Goal: Task Accomplishment & Management: Manage account settings

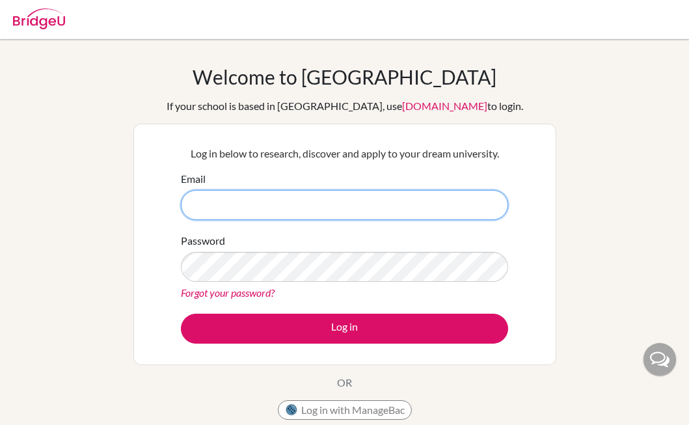
click at [325, 213] on input "Email" at bounding box center [344, 205] width 327 height 30
type input "[EMAIL_ADDRESS][DOMAIN_NAME]"
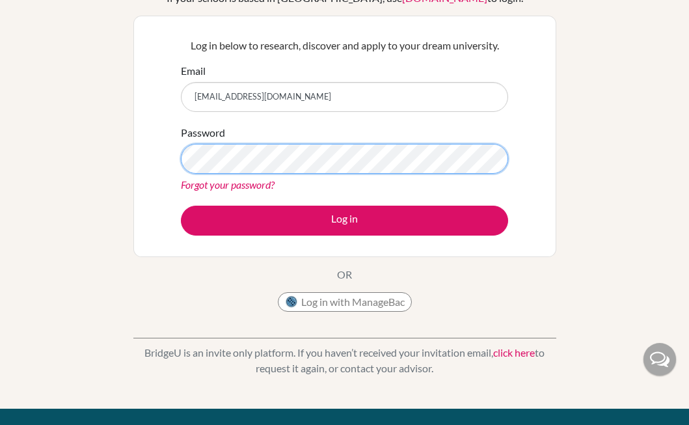
scroll to position [152, 0]
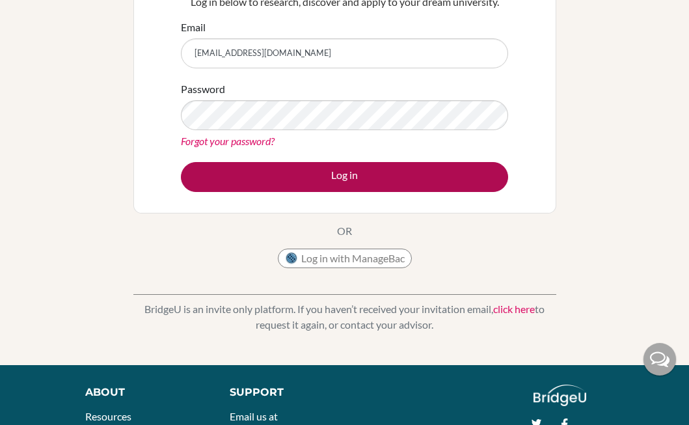
click at [396, 182] on button "Log in" at bounding box center [344, 177] width 327 height 30
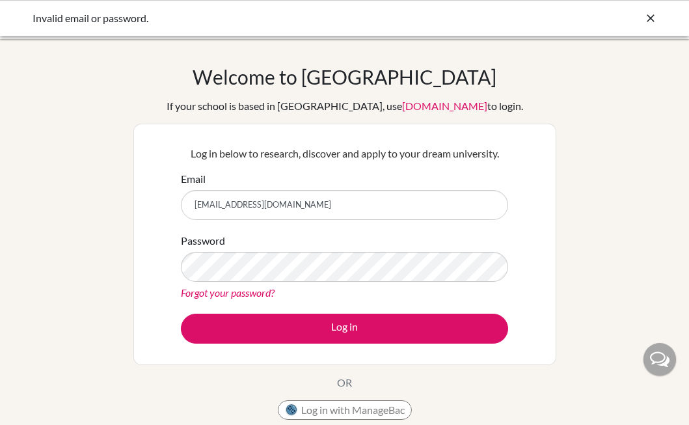
click at [336, 211] on input "[EMAIL_ADDRESS][DOMAIN_NAME]" at bounding box center [344, 205] width 327 height 30
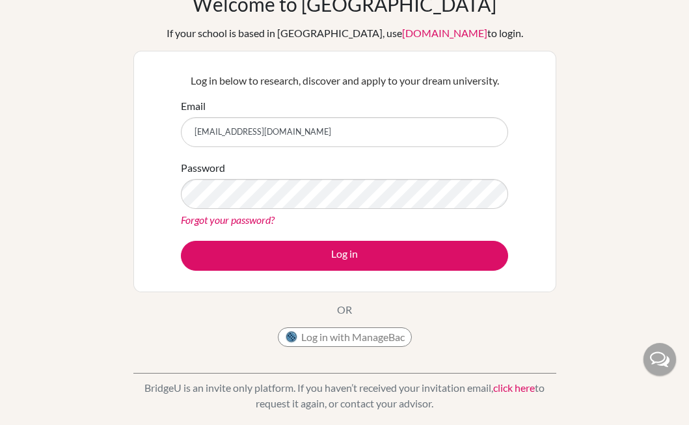
click at [233, 221] on link "Forgot your password?" at bounding box center [228, 219] width 94 height 12
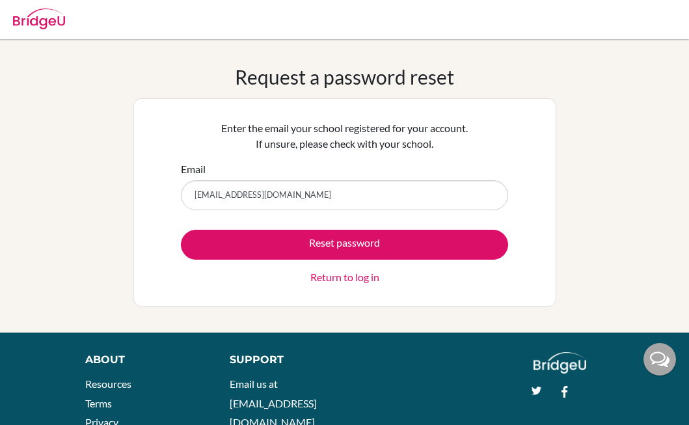
type input "[EMAIL_ADDRESS][DOMAIN_NAME]"
click at [344, 244] on button "Reset password" at bounding box center [344, 245] width 327 height 30
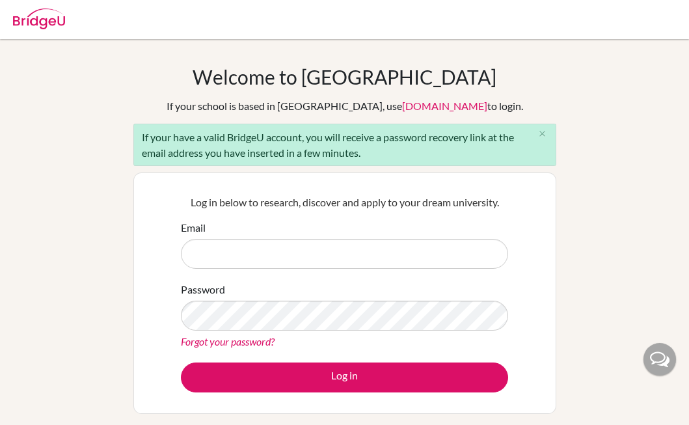
click at [362, 255] on input "Email" at bounding box center [344, 254] width 327 height 30
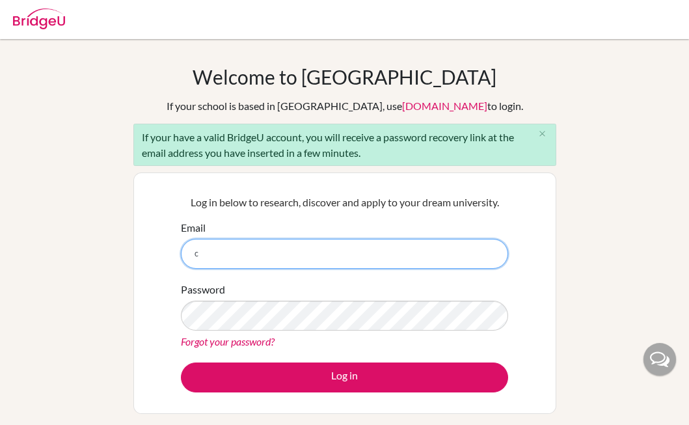
click at [299, 254] on input "c" at bounding box center [344, 254] width 327 height 30
type input "[EMAIL_ADDRESS][DOMAIN_NAME]"
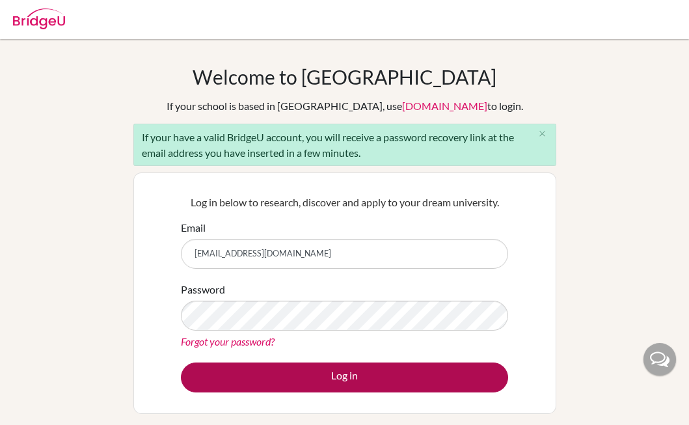
click at [420, 379] on button "Log in" at bounding box center [344, 377] width 327 height 30
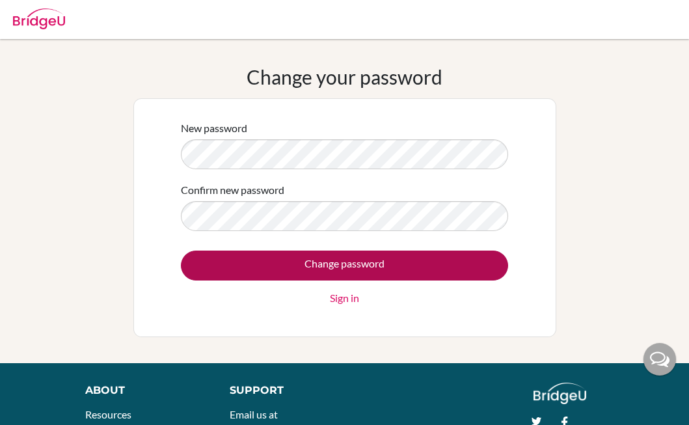
click at [384, 261] on input "Change password" at bounding box center [344, 265] width 327 height 30
